Goal: Task Accomplishment & Management: Use online tool/utility

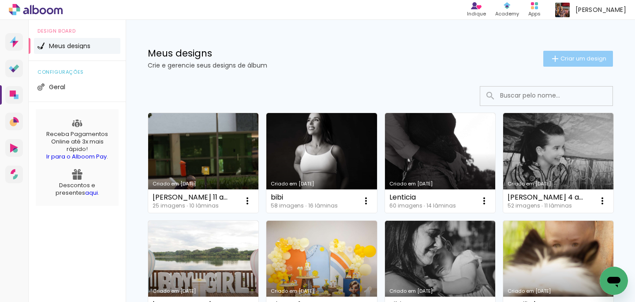
click at [572, 57] on span "Criar um design" at bounding box center [584, 59] width 46 height 6
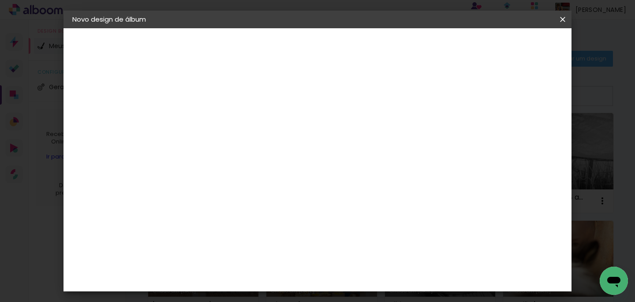
click at [217, 124] on input at bounding box center [217, 119] width 0 height 14
type input "[PERSON_NAME]"
type paper-input "[PERSON_NAME]"
click at [0, 0] on slot "Avançar" at bounding box center [0, 0] width 0 height 0
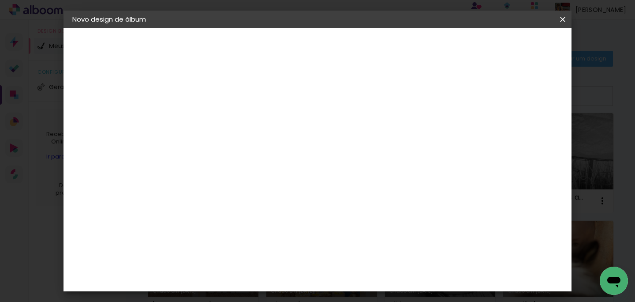
click at [0, 0] on slot "Avançar" at bounding box center [0, 0] width 0 height 0
click at [276, 255] on span "30 × 30" at bounding box center [255, 264] width 41 height 18
click at [0, 0] on slot "Avançar" at bounding box center [0, 0] width 0 height 0
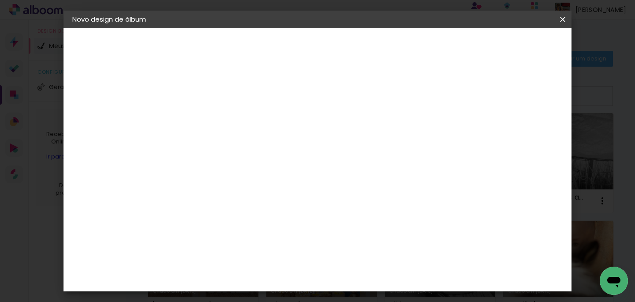
click at [367, 96] on div at bounding box center [364, 95] width 8 height 8
type paper-checkbox "on"
click at [417, 45] on span "Iniciar design" at bounding box center [399, 50] width 37 height 12
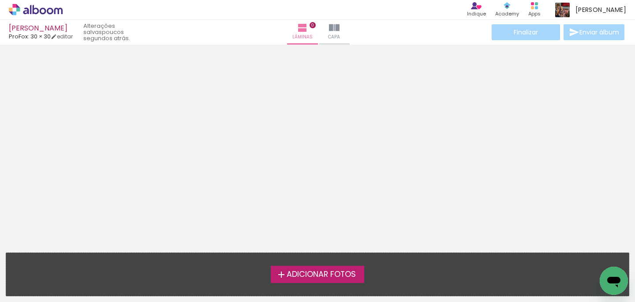
click at [313, 270] on span "Adicionar Fotos" at bounding box center [321, 274] width 69 height 8
click at [0, 0] on input "file" at bounding box center [0, 0] width 0 height 0
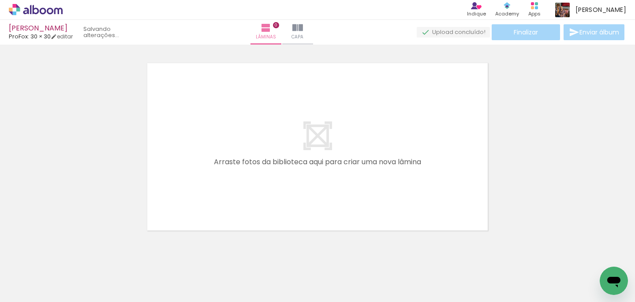
scroll to position [11, 0]
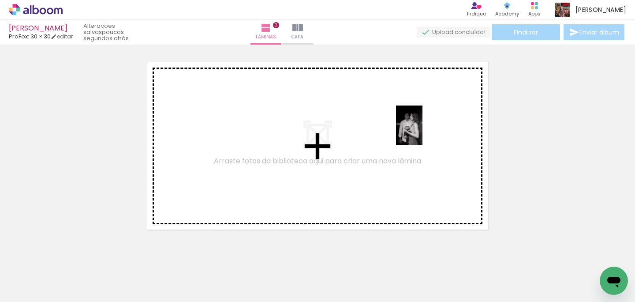
drag, startPoint x: 98, startPoint y: 255, endPoint x: 423, endPoint y: 132, distance: 346.8
click at [423, 132] on quentale-workspace at bounding box center [317, 151] width 635 height 302
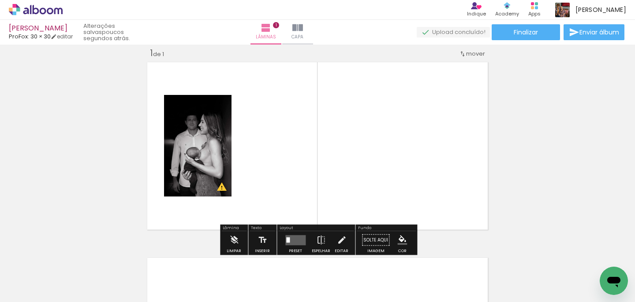
click at [293, 238] on quentale-layouter at bounding box center [295, 240] width 20 height 10
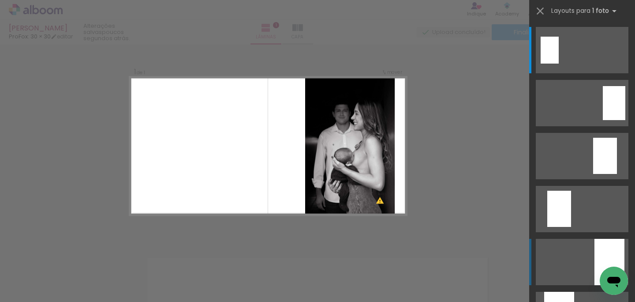
click at [603, 251] on div at bounding box center [610, 262] width 30 height 46
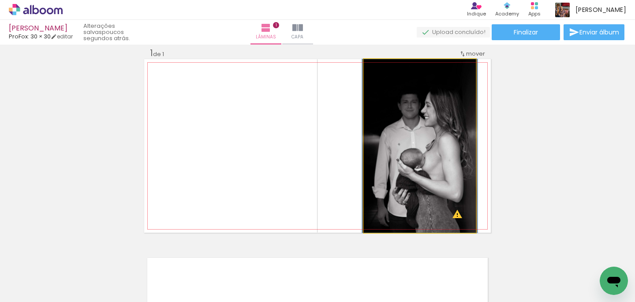
click at [459, 221] on quentale-photo at bounding box center [420, 145] width 112 height 173
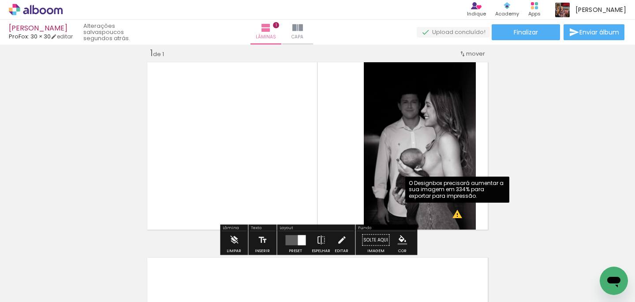
click at [459, 217] on quentale-photo at bounding box center [420, 145] width 112 height 173
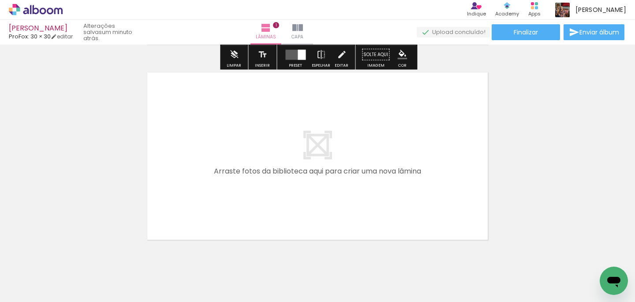
scroll to position [223, 0]
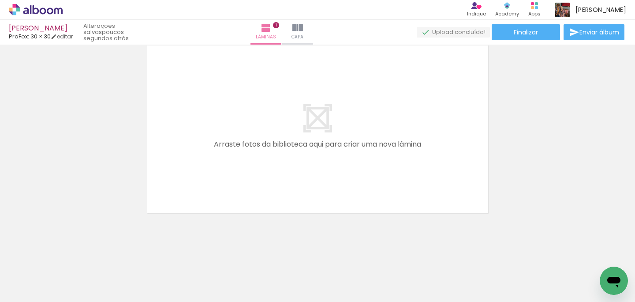
drag, startPoint x: 238, startPoint y: 265, endPoint x: 246, endPoint y: 120, distance: 144.9
click at [246, 121] on quentale-workspace at bounding box center [317, 151] width 635 height 302
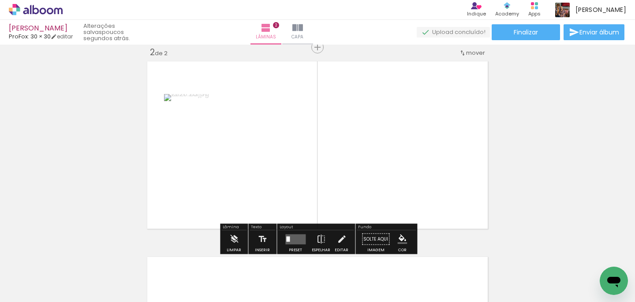
scroll to position [206, 0]
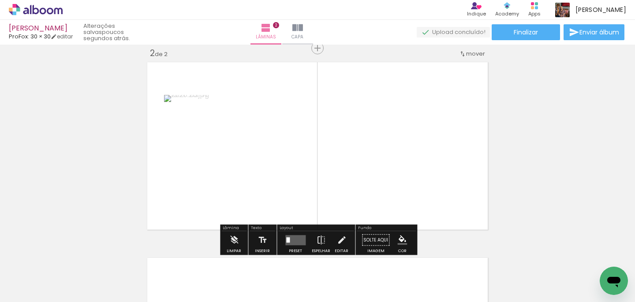
click at [281, 139] on quentale-workspace at bounding box center [317, 151] width 635 height 302
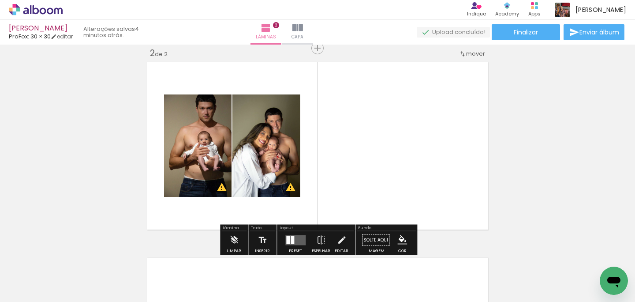
click at [35, 9] on icon at bounding box center [36, 9] width 54 height 11
